Goal: Information Seeking & Learning: Find specific fact

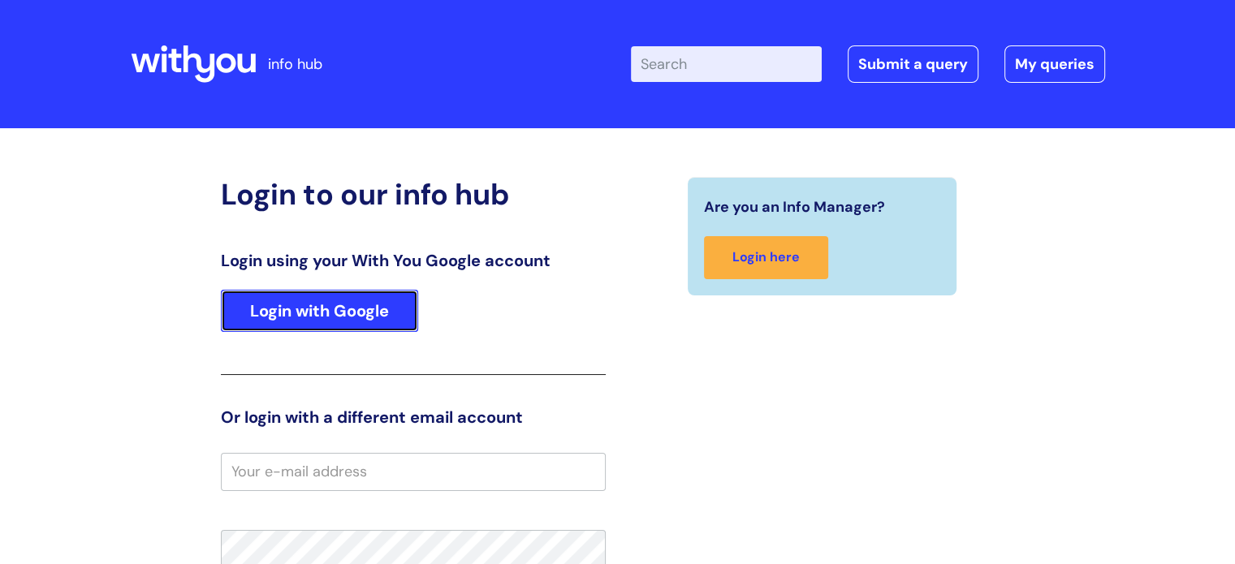
click at [296, 317] on link "Login with Google" at bounding box center [319, 311] width 197 height 42
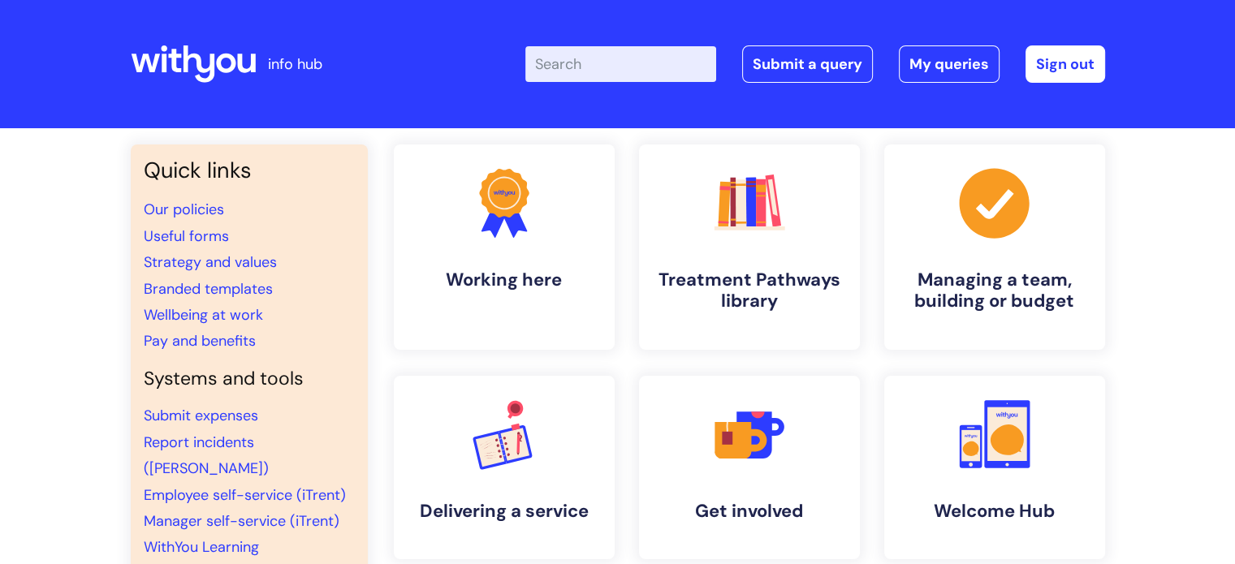
click at [601, 59] on input "Enter your search term here..." at bounding box center [620, 64] width 191 height 36
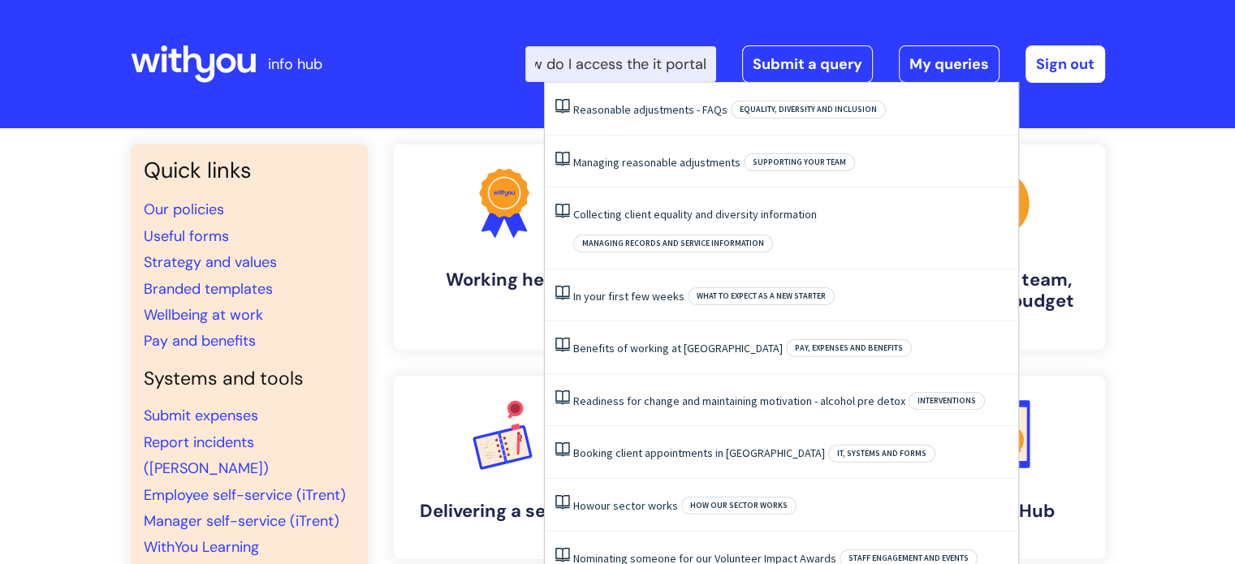
scroll to position [0, 38]
type input "how do I access the it portal"
click button "Search" at bounding box center [0, 0] width 0 height 0
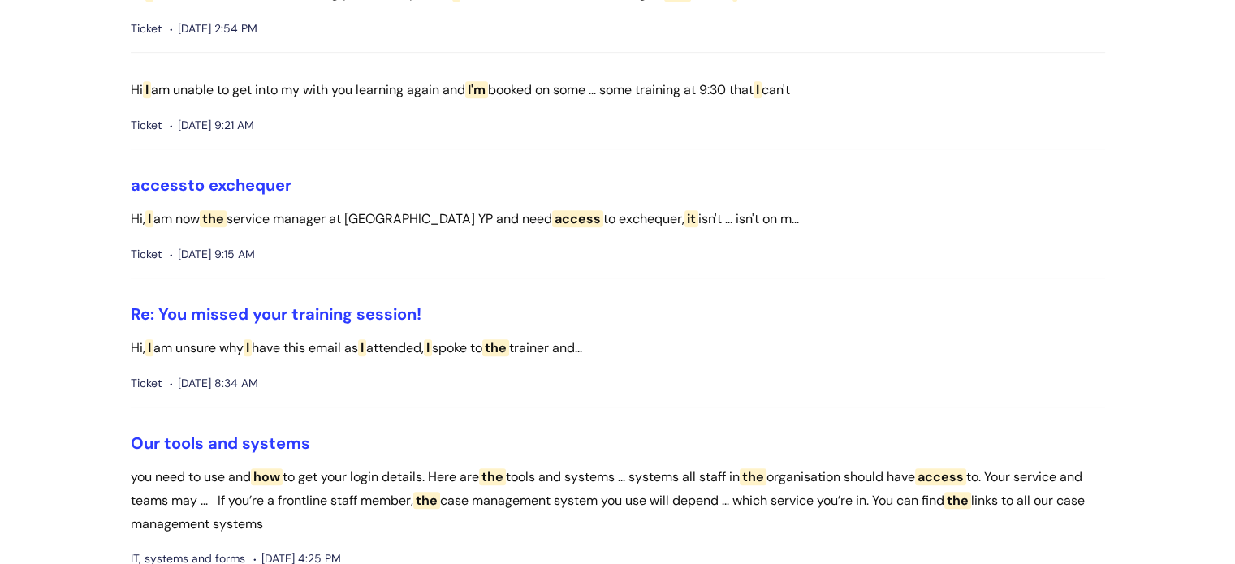
scroll to position [839, 0]
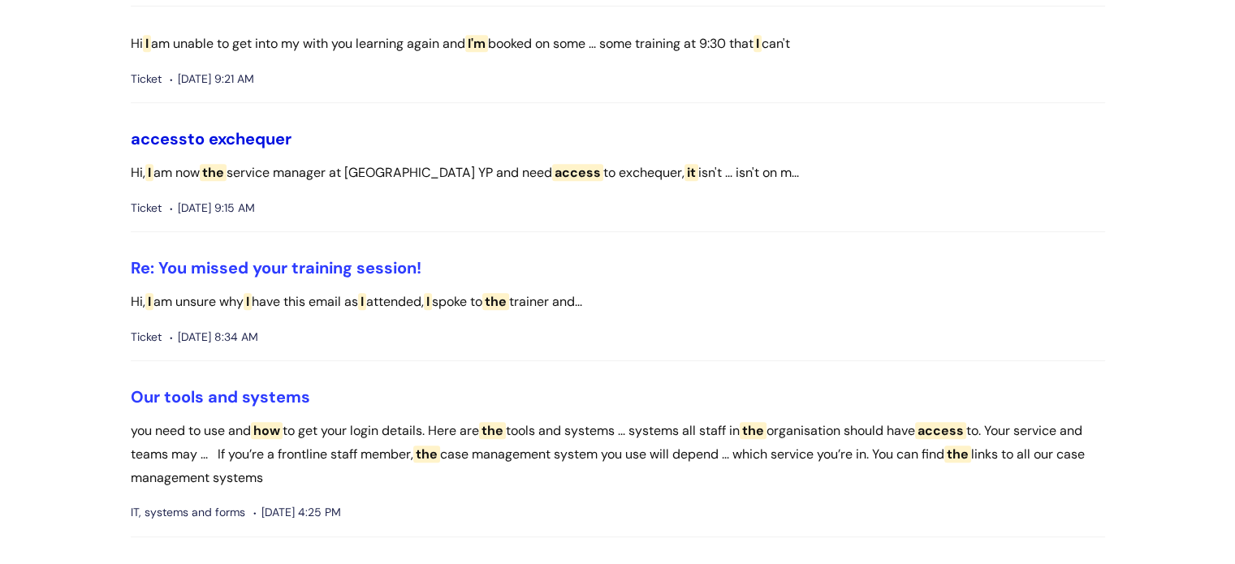
click at [225, 128] on link "access to exchequer" at bounding box center [211, 138] width 161 height 21
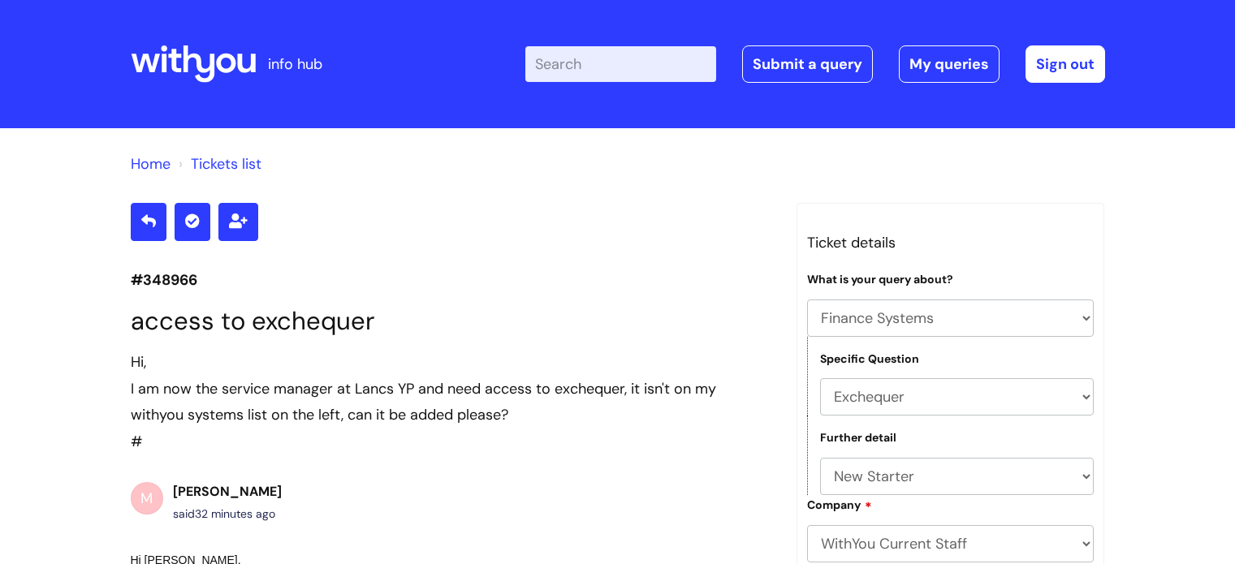
select select "Finance Systems"
select select "Exchequer"
select select "New Starter"
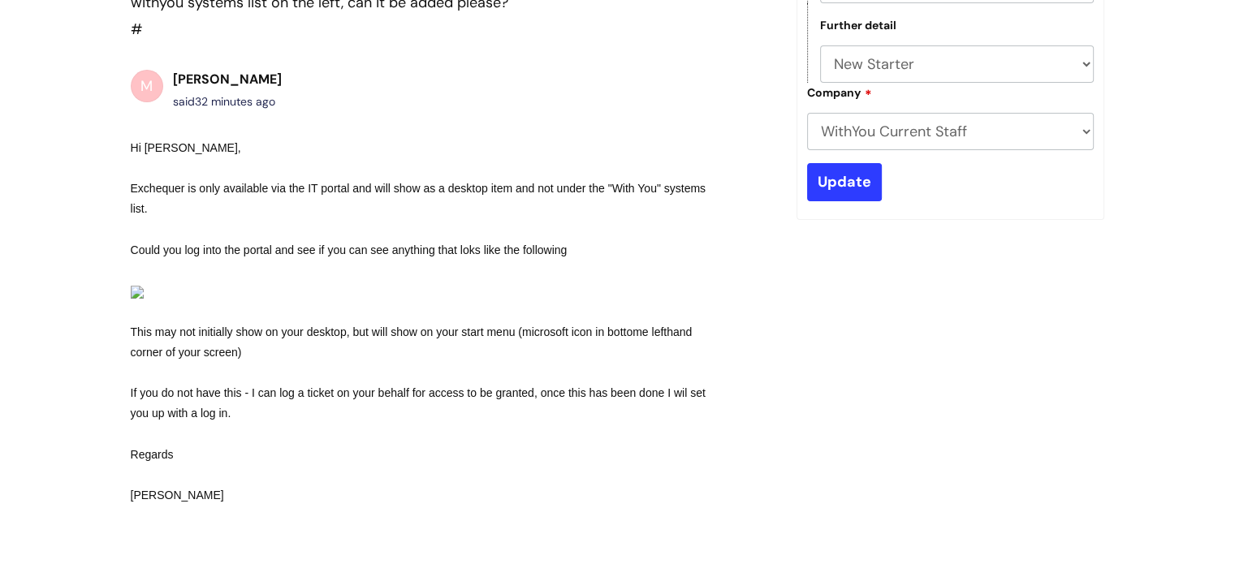
scroll to position [417, 0]
